Goal: Task Accomplishment & Management: Use online tool/utility

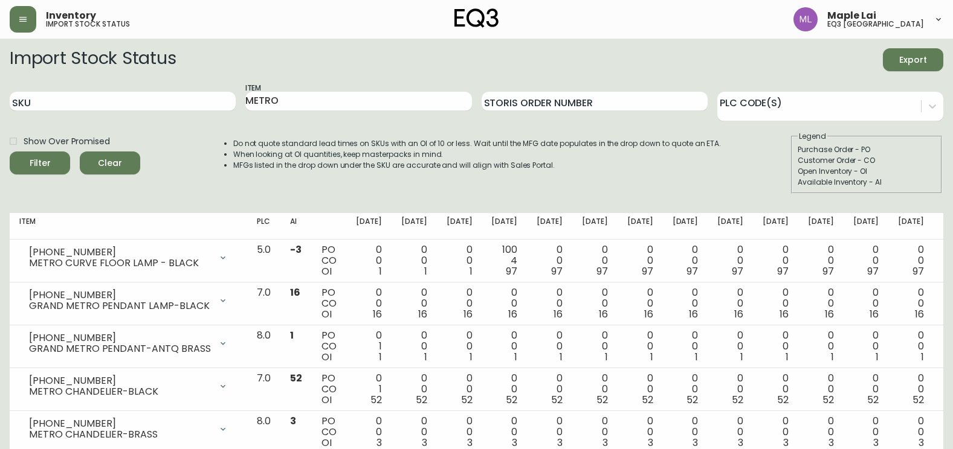
click at [127, 98] on input "SKU" at bounding box center [123, 101] width 226 height 19
drag, startPoint x: 283, startPoint y: 99, endPoint x: 132, endPoint y: 101, distance: 151.0
click at [138, 101] on div "SKU Item METRO Storis Order Number PLC Code(s)" at bounding box center [476, 101] width 933 height 39
click at [30, 97] on input "SKU" at bounding box center [123, 101] width 226 height 19
paste input "3020-423-4-A"
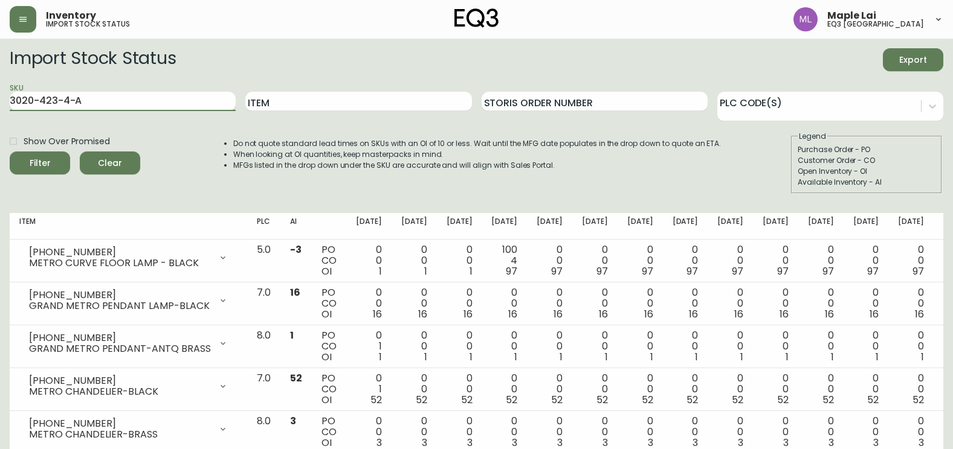
click at [10, 152] on button "Filter" at bounding box center [40, 163] width 60 height 23
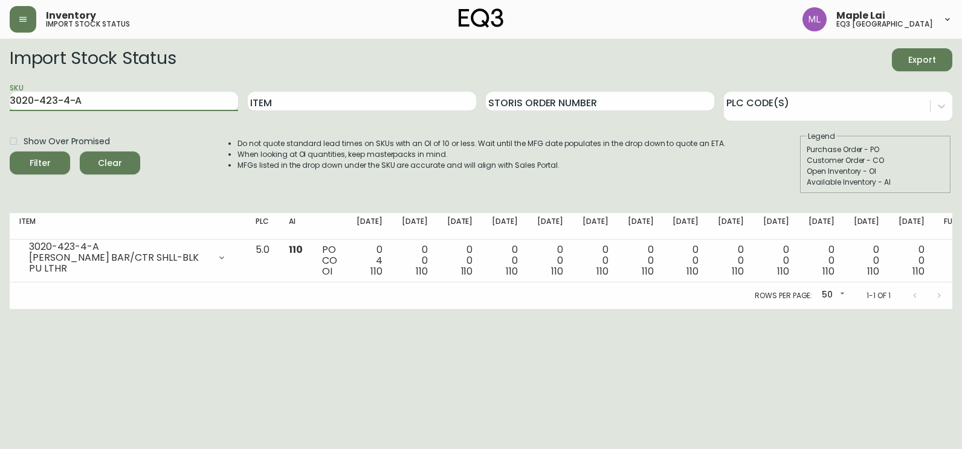
click at [0, 103] on html "Inventory import stock status Maple Lai eq3 [GEOGRAPHIC_DATA] Import Stock Stat…" at bounding box center [481, 154] width 962 height 309
paste input "B"
type input "3020-423-4-B"
click at [10, 152] on button "Filter" at bounding box center [40, 163] width 60 height 23
